Goal: Navigation & Orientation: Find specific page/section

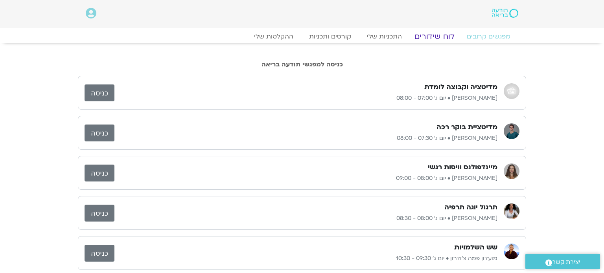
click at [443, 34] on link "לוח שידורים" at bounding box center [434, 36] width 59 height 9
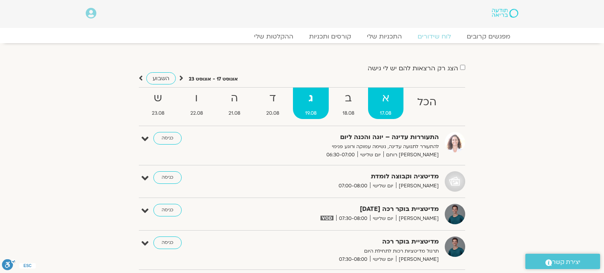
click at [385, 100] on strong "א" at bounding box center [386, 99] width 36 height 18
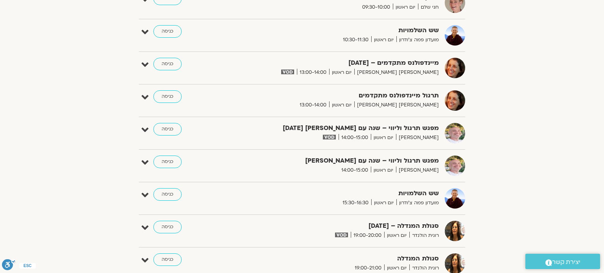
scroll to position [488, 0]
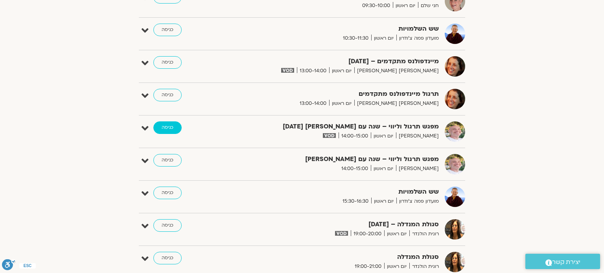
click at [166, 125] on link "כניסה" at bounding box center [167, 127] width 28 height 13
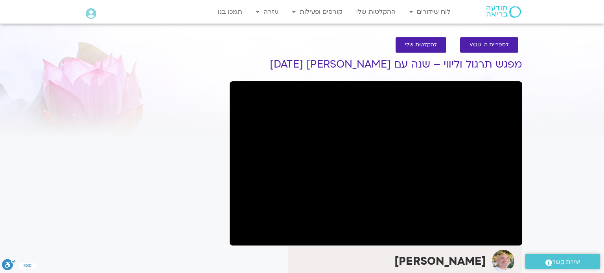
click at [3, 222] on section "לספריית ה-VOD להקלטות שלי מפגש תרגול וליווי – שנה עם פמה צ’ודרון 17.8.25 רון אל…" at bounding box center [302, 256] width 604 height 455
